Goal: Task Accomplishment & Management: Use online tool/utility

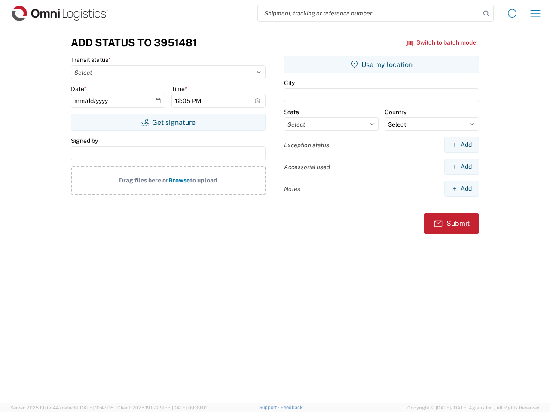
click at [369, 13] on input "search" at bounding box center [369, 13] width 222 height 16
click at [486, 14] on icon at bounding box center [486, 14] width 12 height 12
click at [512, 13] on icon at bounding box center [512, 13] width 14 height 14
click at [535, 13] on icon "button" at bounding box center [535, 13] width 10 height 6
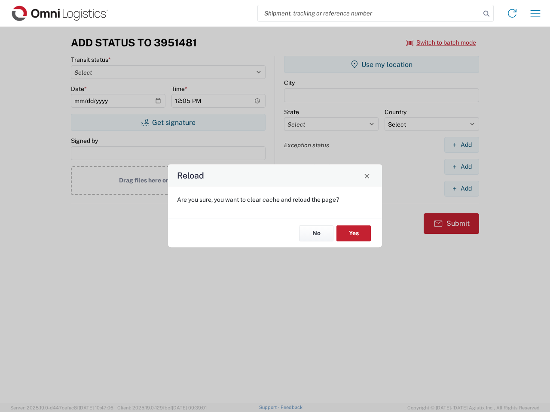
click at [168, 122] on div "Reload Are you sure, you want to clear cache and reload the page? No Yes" at bounding box center [275, 206] width 550 height 412
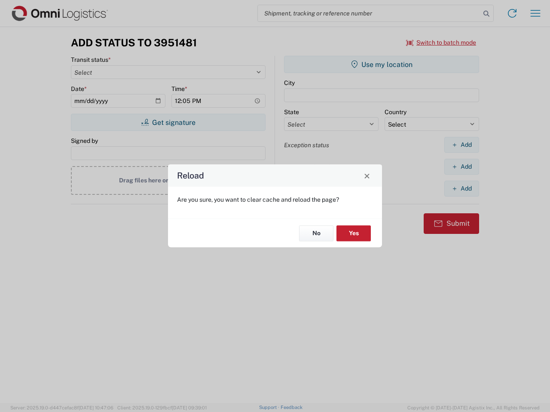
click at [381, 64] on div "Reload Are you sure, you want to clear cache and reload the page? No Yes" at bounding box center [275, 206] width 550 height 412
click at [461, 145] on div "Reload Are you sure, you want to clear cache and reload the page? No Yes" at bounding box center [275, 206] width 550 height 412
click at [461, 167] on div "Reload Are you sure, you want to clear cache and reload the page? No Yes" at bounding box center [275, 206] width 550 height 412
click at [461, 188] on div "Reload Are you sure, you want to clear cache and reload the page? No Yes" at bounding box center [275, 206] width 550 height 412
